Goal: Task Accomplishment & Management: Complete application form

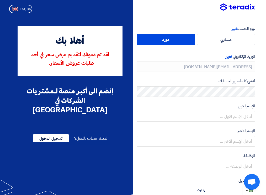
type input "[PHONE_NUMBER]"
click at [173, 38] on label "مورد" at bounding box center [166, 39] width 58 height 11
click at [173, 38] on input "مورد" at bounding box center [166, 39] width 58 height 11
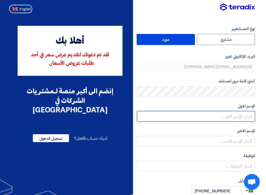
click at [246, 118] on input "text" at bounding box center [196, 116] width 118 height 11
type input "haytham"
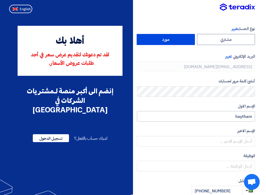
type input "[PERSON_NAME]"
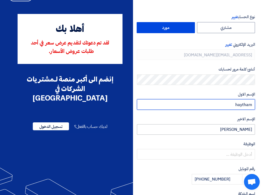
scroll to position [53, 0]
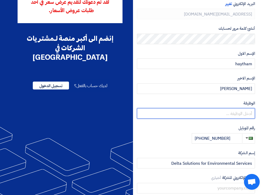
click at [245, 112] on input "text" at bounding box center [196, 113] width 118 height 11
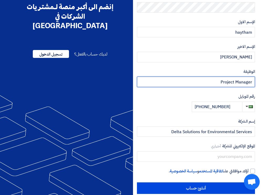
scroll to position [94, 0]
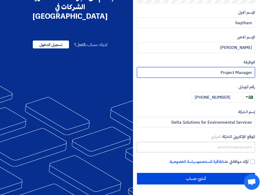
type input "Project Manager"
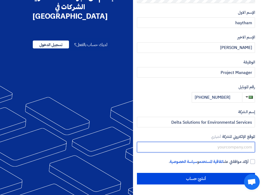
click at [226, 145] on input "text" at bounding box center [196, 147] width 118 height 11
type input "[DOMAIN_NAME]"
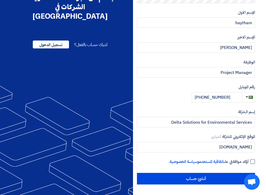
click at [252, 160] on div at bounding box center [253, 161] width 5 height 5
click at [249, 160] on input "أؤكد موافقتي على اتفاقية المستخدم و سياسة الخصوصية ." at bounding box center [190, 163] width 118 height 11
checkbox input "true"
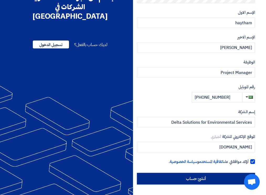
click at [193, 179] on input "أنشئ حساب" at bounding box center [196, 179] width 118 height 12
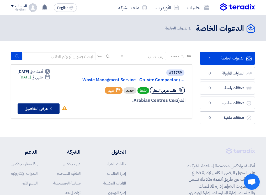
click at [32, 108] on button "Check details عرض التفاصيل" at bounding box center [39, 108] width 42 height 11
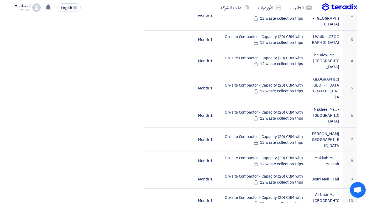
scroll to position [210, 0]
